Goal: Task Accomplishment & Management: Complete application form

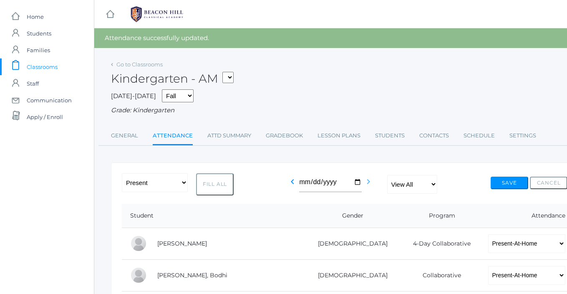
click at [368, 182] on icon "chevron_right" at bounding box center [368, 181] width 10 height 10
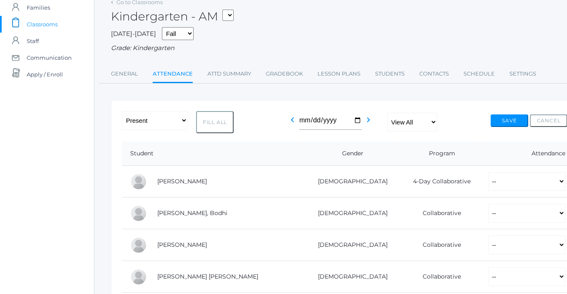
scroll to position [43, 0]
click at [416, 121] on select "View All Full-Time 4-Day Collaborative" at bounding box center [412, 121] width 50 height 19
select select "collaborative"
click at [388, 112] on select "View All Full-Time 4-Day Collaborative" at bounding box center [412, 121] width 50 height 19
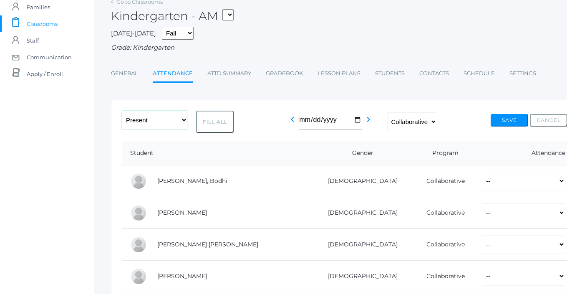
click at [149, 118] on select "-- Present Present-At-Home Tardy Excused Tardy Unexcused Absent Excused Absent …" at bounding box center [155, 120] width 66 height 19
select select "PH"
click at [122, 111] on select "-- Present Present-At-Home Tardy Excused Tardy Unexcused Absent Excused Absent …" at bounding box center [155, 120] width 66 height 19
click at [224, 122] on button "Fill All" at bounding box center [215, 122] width 38 height 22
select select "PH"
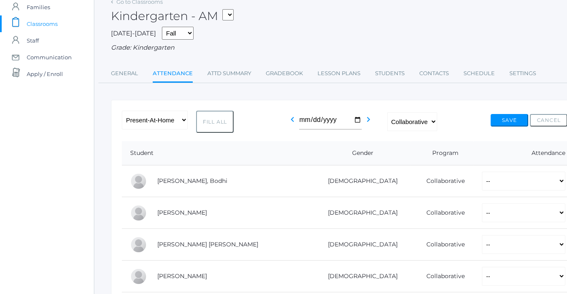
select select "PH"
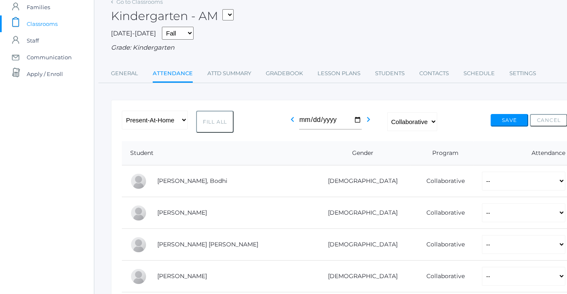
select select "PH"
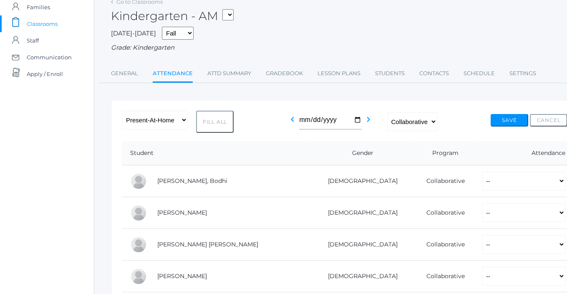
select select "PH"
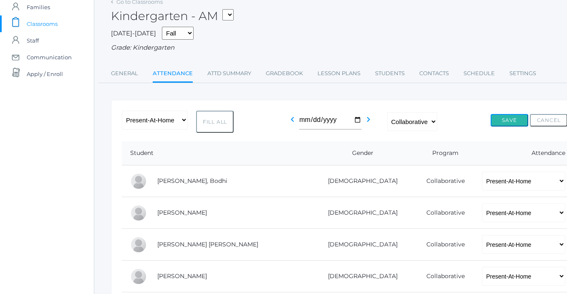
click at [501, 118] on button "Save" at bounding box center [510, 120] width 38 height 13
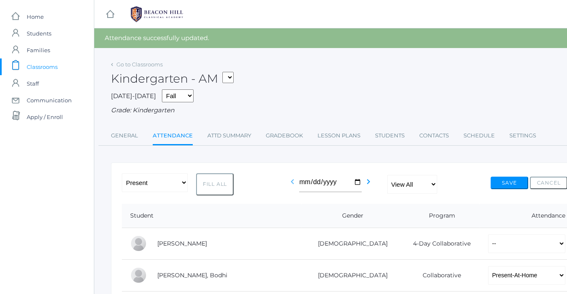
click at [291, 182] on icon "chevron_left" at bounding box center [292, 181] width 10 height 10
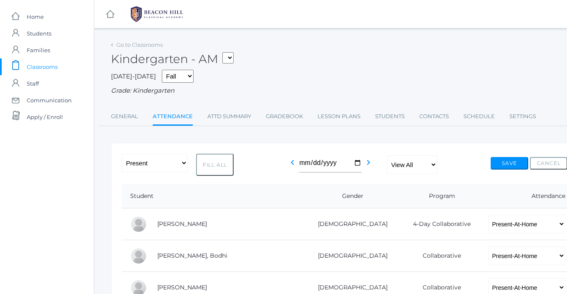
click at [233, 61] on select "*KIND - Kindergarten AM *KIND - Kindergarten PM" at bounding box center [227, 57] width 11 height 11
select select "2131"
click at [225, 52] on select "*KIND - Kindergarten AM *KIND - Kindergarten PM" at bounding box center [227, 57] width 11 height 11
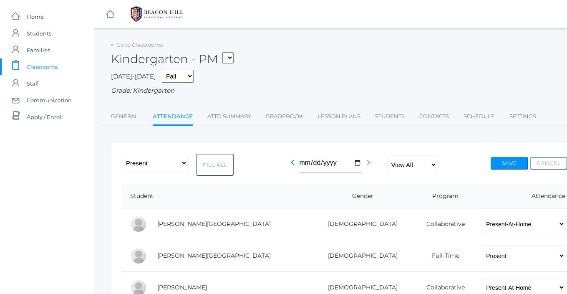
click at [369, 164] on icon "chevron_right" at bounding box center [368, 162] width 10 height 10
click at [397, 164] on select "View All Full-Time 4-Day Collaborative" at bounding box center [412, 164] width 50 height 19
select select "collaborative"
click at [388, 155] on select "View All Full-Time 4-Day Collaborative" at bounding box center [412, 164] width 50 height 19
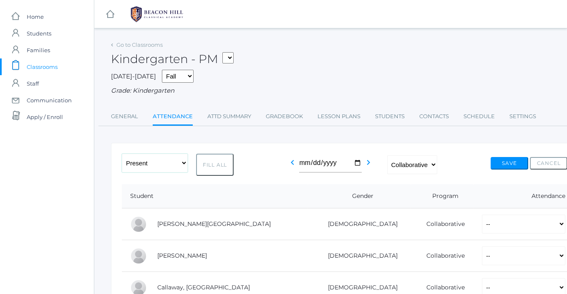
click at [177, 166] on select "-- Present Present-At-Home Tardy Excused Tardy Unexcused Absent Excused Absent …" at bounding box center [155, 163] width 66 height 19
select select "PH"
click at [122, 154] on select "-- Present Present-At-Home Tardy Excused Tardy Unexcused Absent Excused Absent …" at bounding box center [155, 163] width 66 height 19
click at [224, 167] on button "Fill All" at bounding box center [215, 165] width 38 height 22
select select "PH"
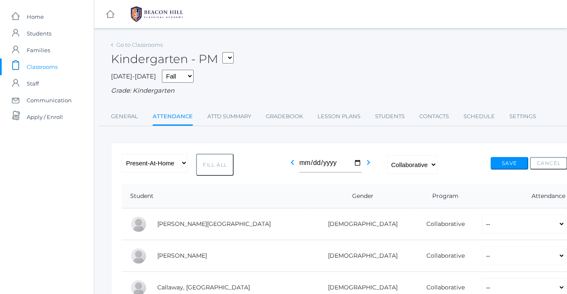
select select "PH"
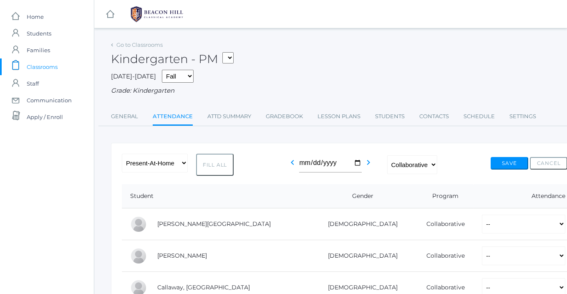
select select "PH"
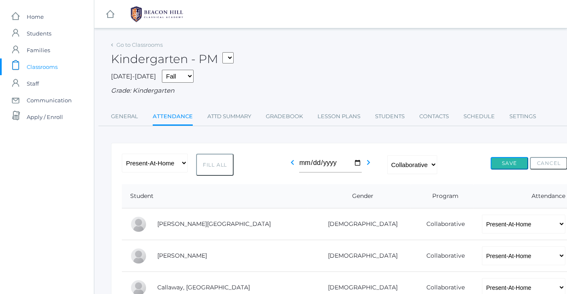
click at [496, 161] on button "Save" at bounding box center [510, 163] width 38 height 13
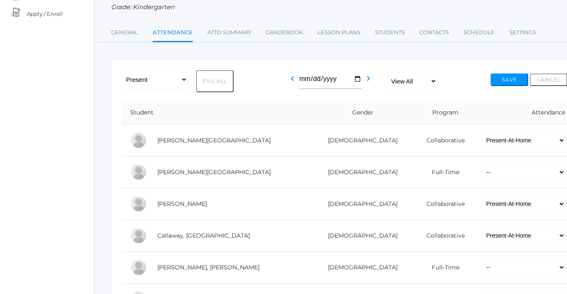
scroll to position [121, 0]
